Goal: Transaction & Acquisition: Obtain resource

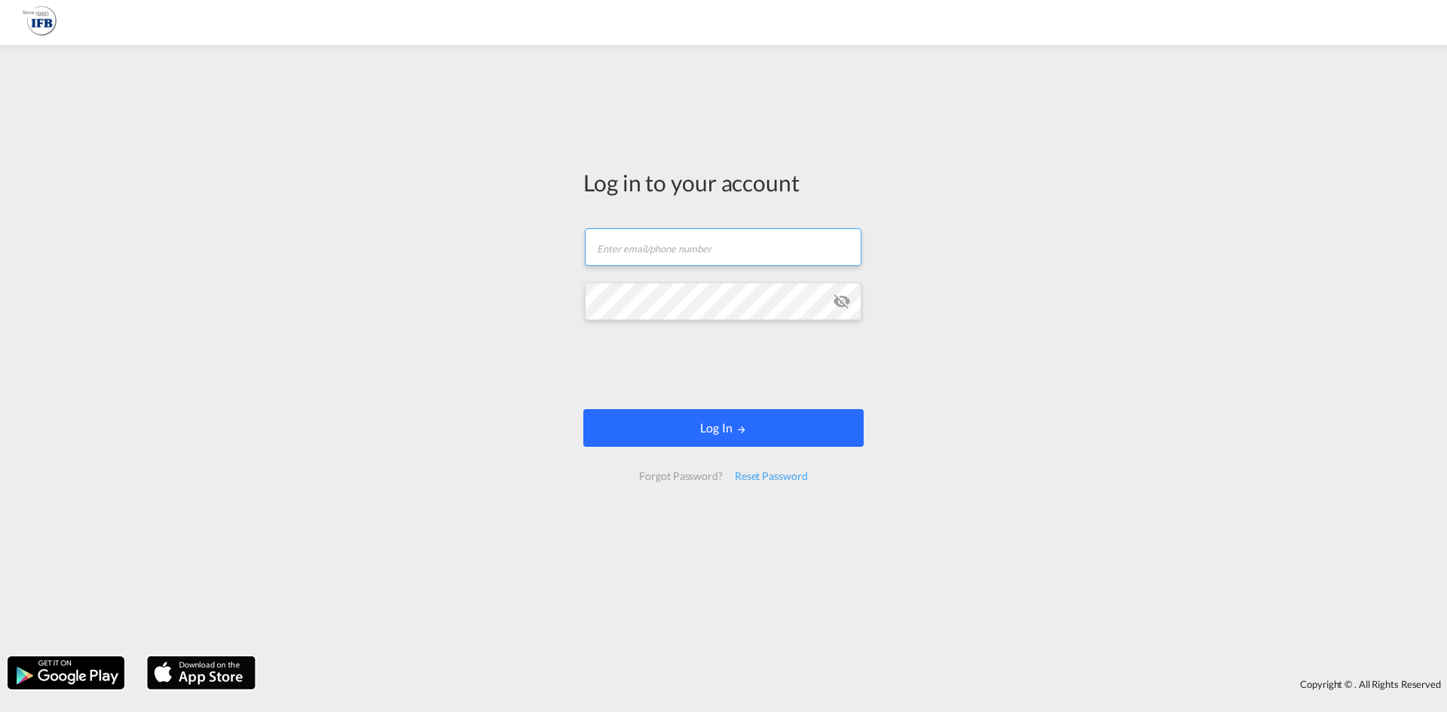
type input "[PERSON_NAME][EMAIL_ADDRESS][DOMAIN_NAME]"
click at [733, 430] on button "Log In" at bounding box center [723, 428] width 280 height 38
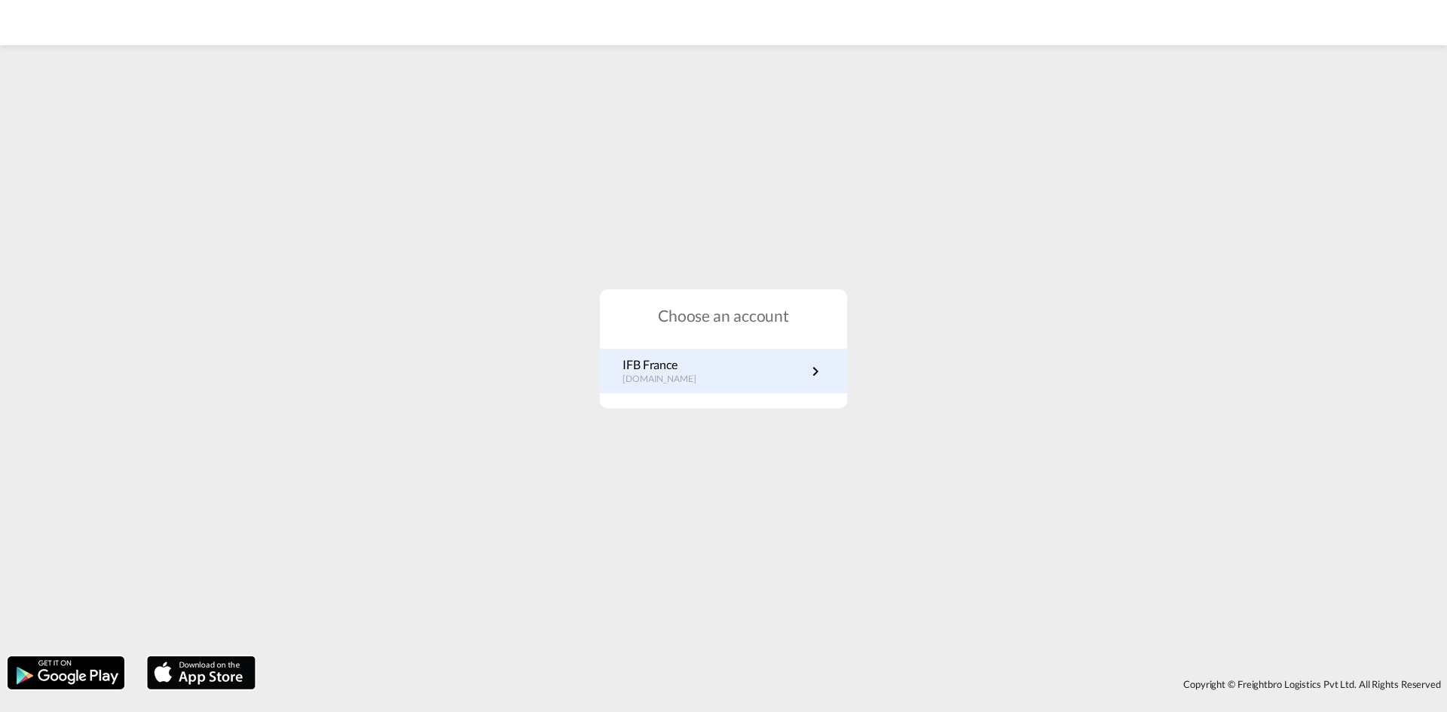
click at [709, 386] on link "IFB France [DOMAIN_NAME]" at bounding box center [724, 371] width 202 height 29
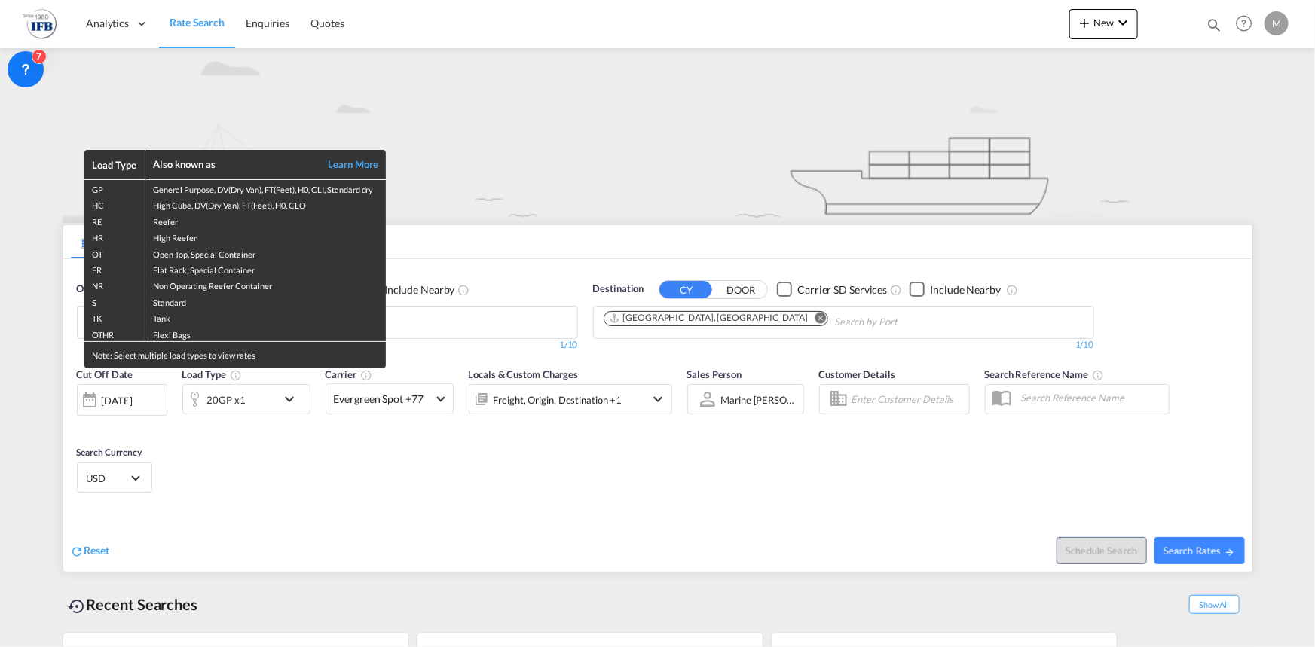
click at [598, 476] on div "Load Type Also known as Learn More GP General Purpose, DV(Dry Van), FT(Feet), H…" at bounding box center [657, 323] width 1315 height 647
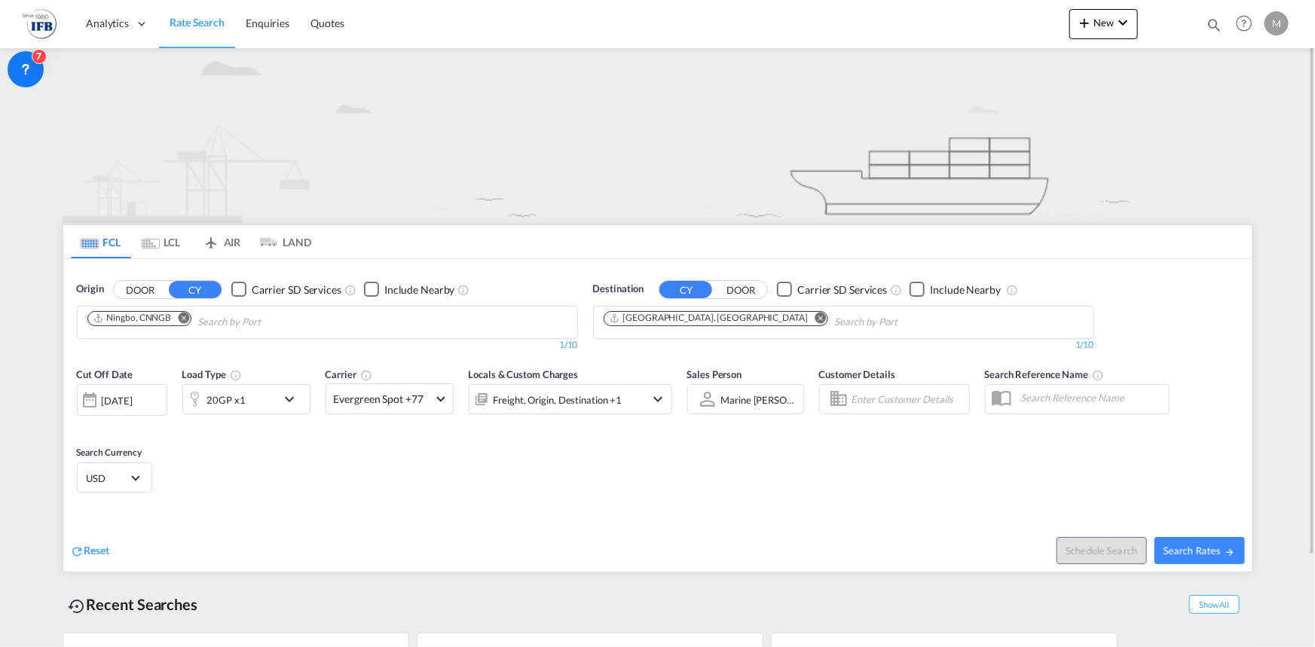
click at [124, 402] on div "04 Sep 2025" at bounding box center [117, 401] width 31 height 14
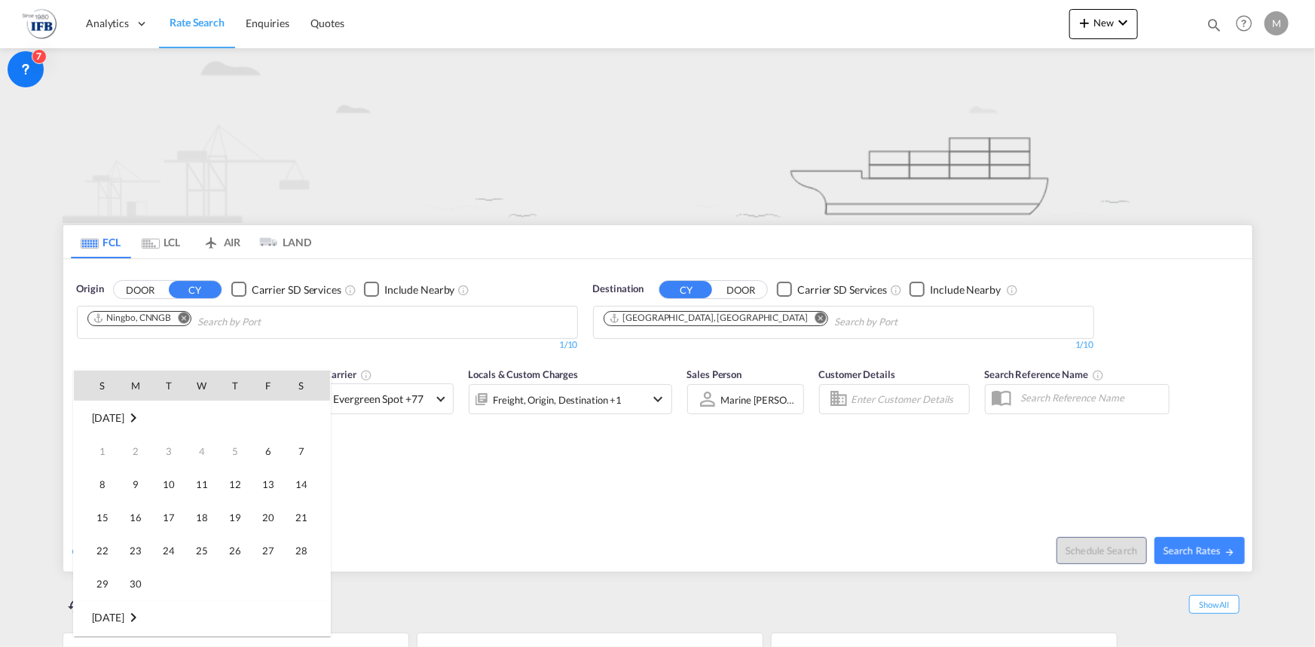
scroll to position [599, 0]
click at [207, 487] on span "10" at bounding box center [202, 485] width 30 height 30
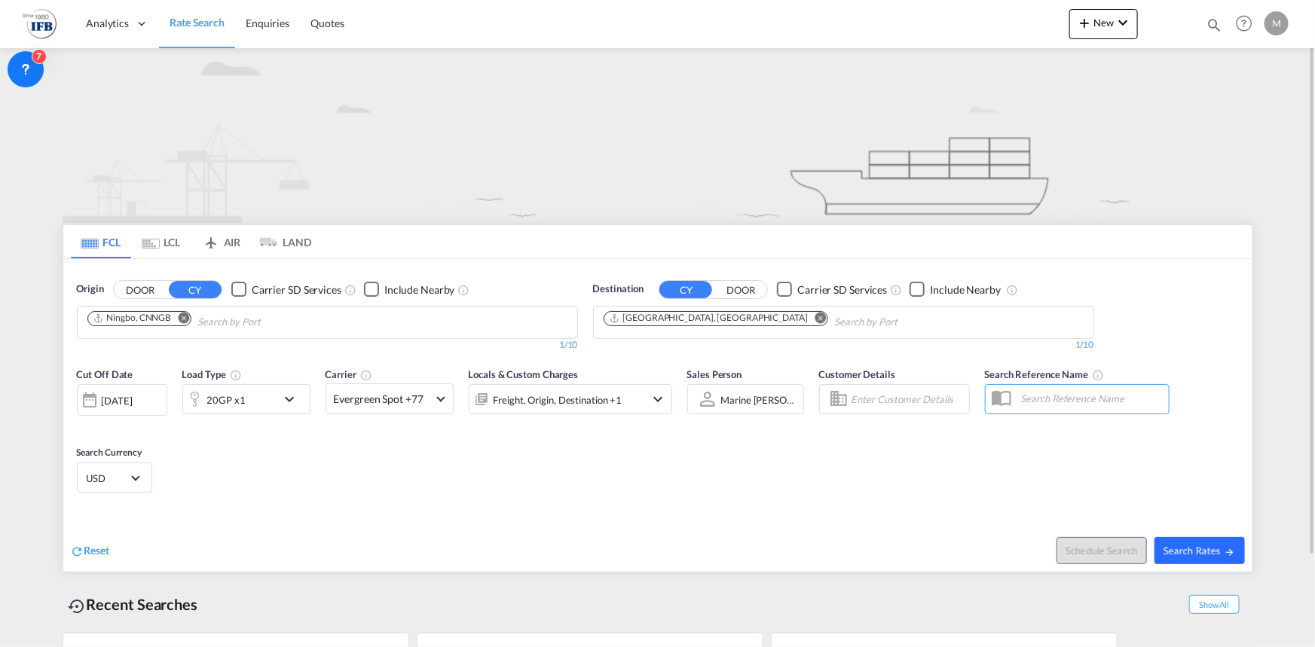
click at [1230, 562] on button "Search Rates" at bounding box center [1200, 550] width 90 height 27
type input "CNNGB to FRLEH / 10 Sep 2025"
